Goal: Information Seeking & Learning: Learn about a topic

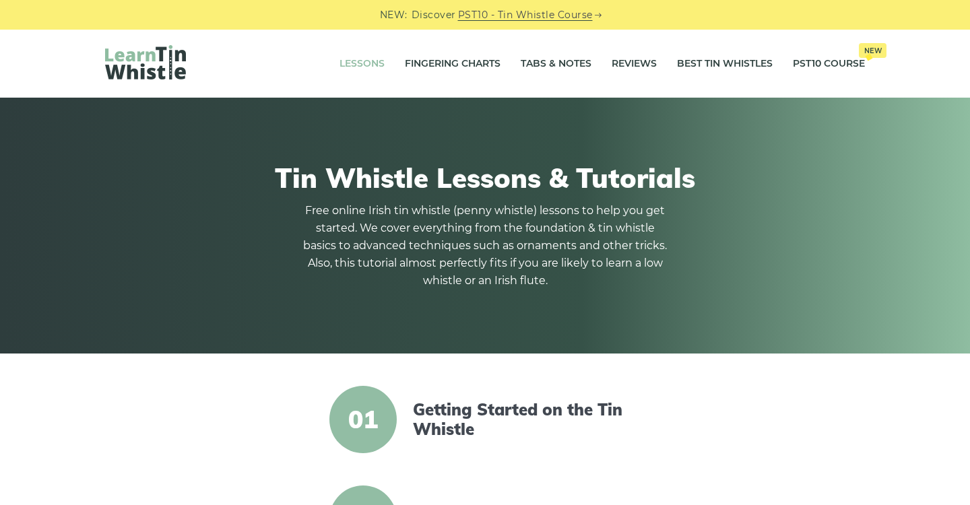
click at [687, 450] on article "01 Getting Started on the Tin Whistle" at bounding box center [485, 419] width 528 height 67
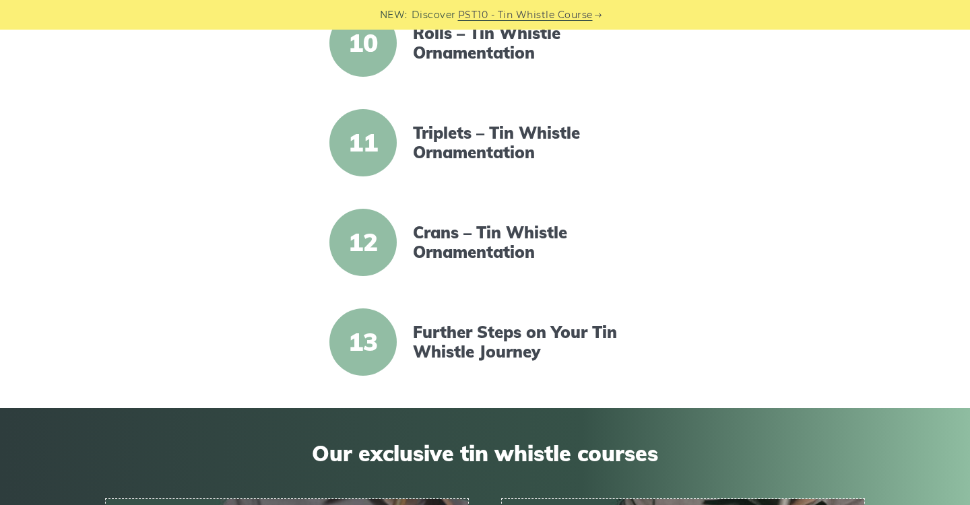
scroll to position [1291, 0]
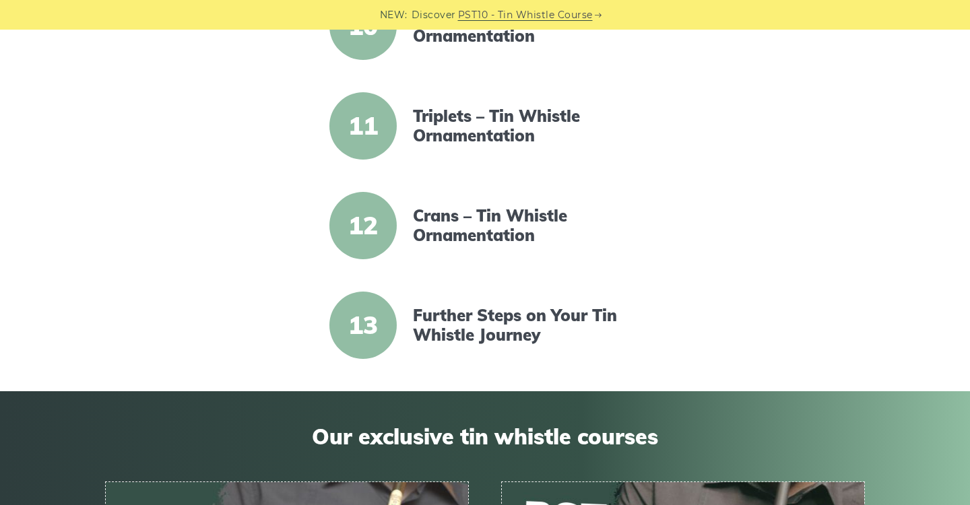
click at [488, 213] on link "Crans – Tin Whistle Ornamentation" at bounding box center [529, 225] width 232 height 39
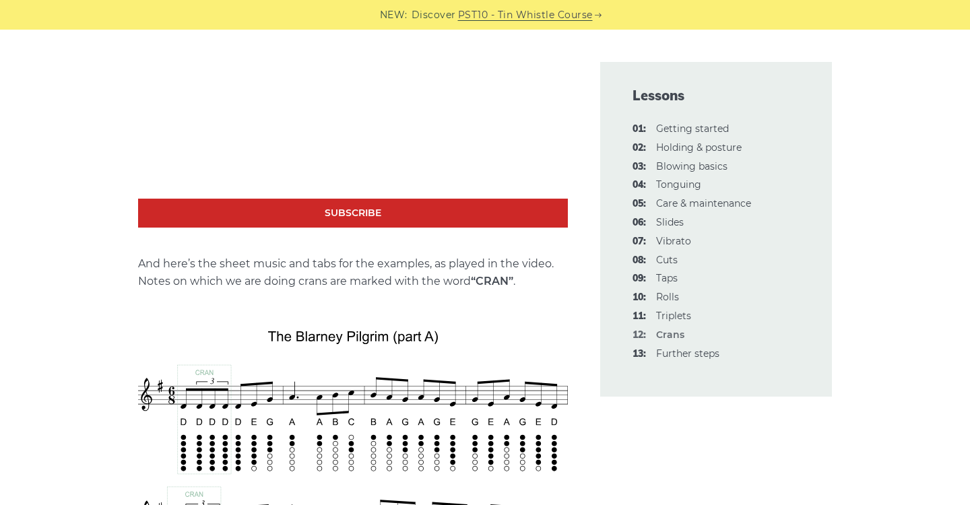
scroll to position [2582, 0]
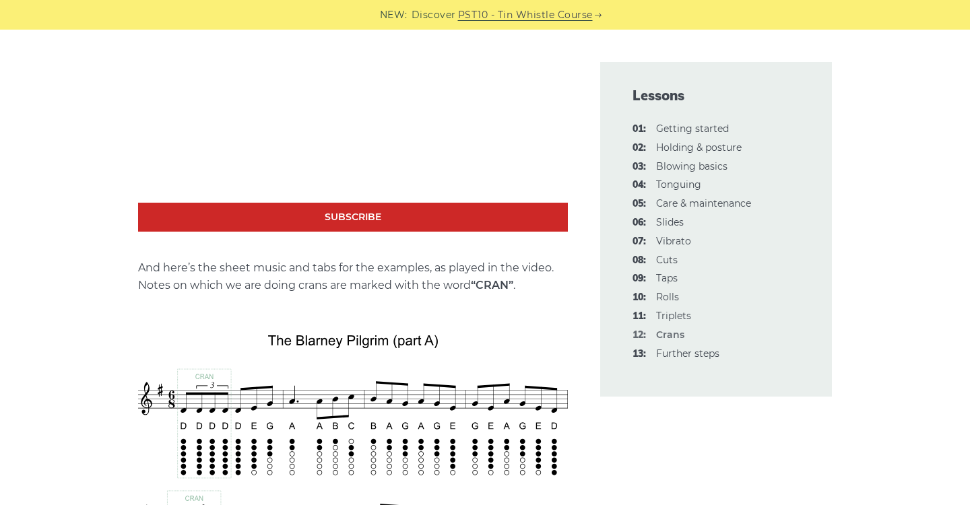
click at [157, 203] on link "Subscribe" at bounding box center [353, 217] width 430 height 29
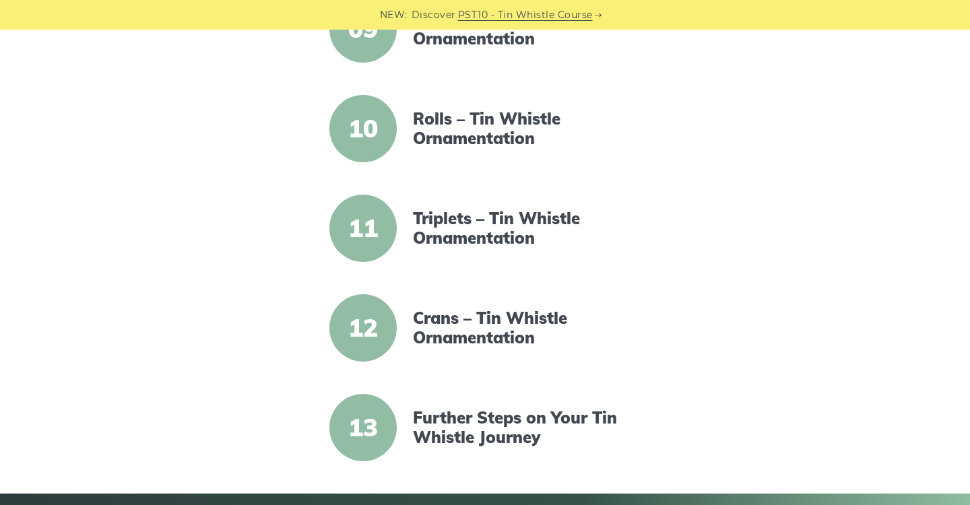
scroll to position [1198, 0]
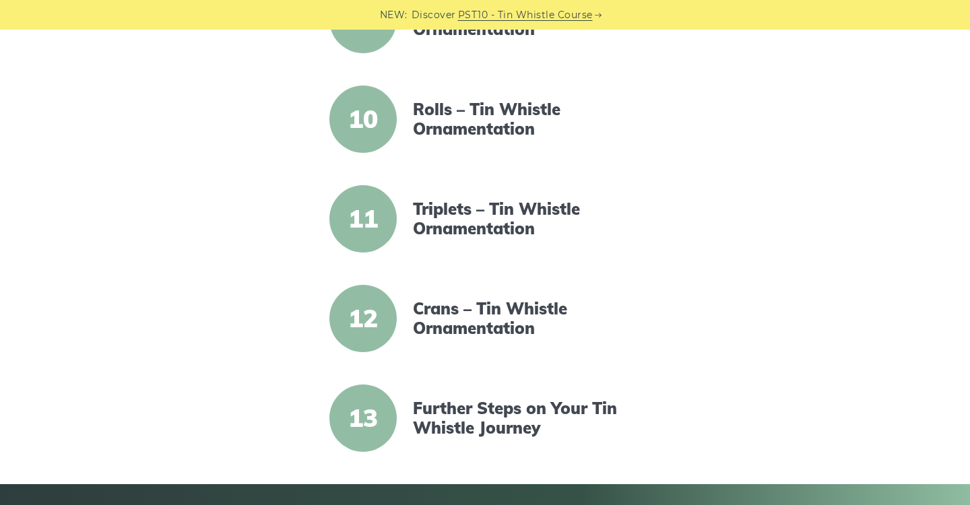
click at [488, 327] on link "Crans – Tin Whistle Ornamentation" at bounding box center [529, 318] width 232 height 39
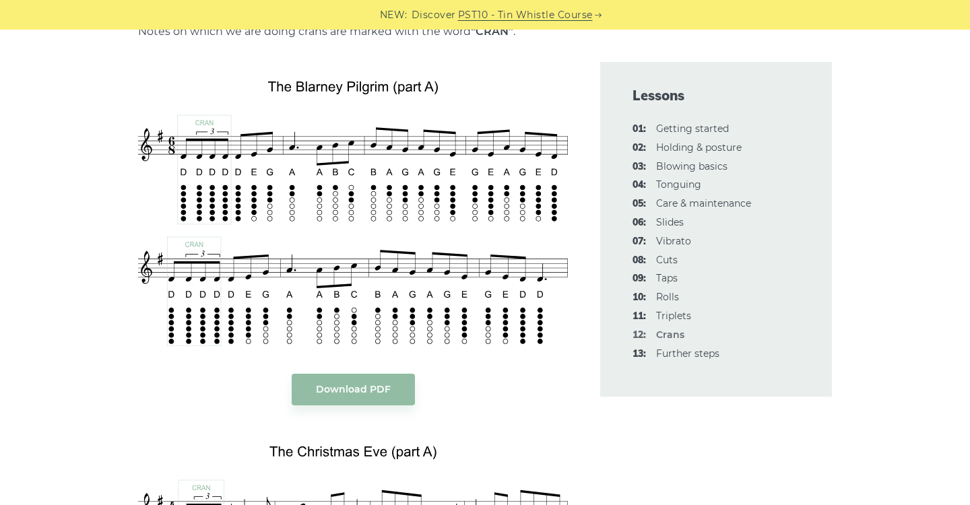
scroll to position [2836, 0]
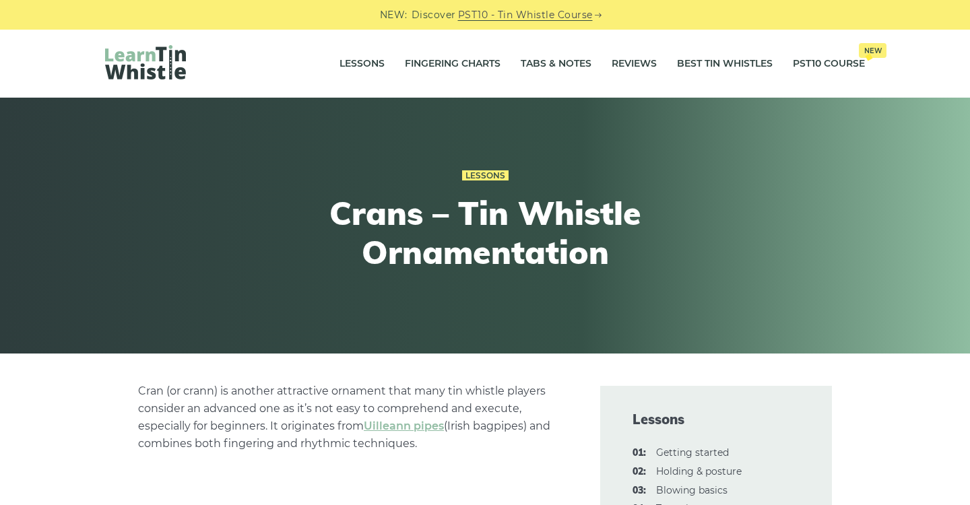
scroll to position [2582, 0]
